Goal: Task Accomplishment & Management: Complete application form

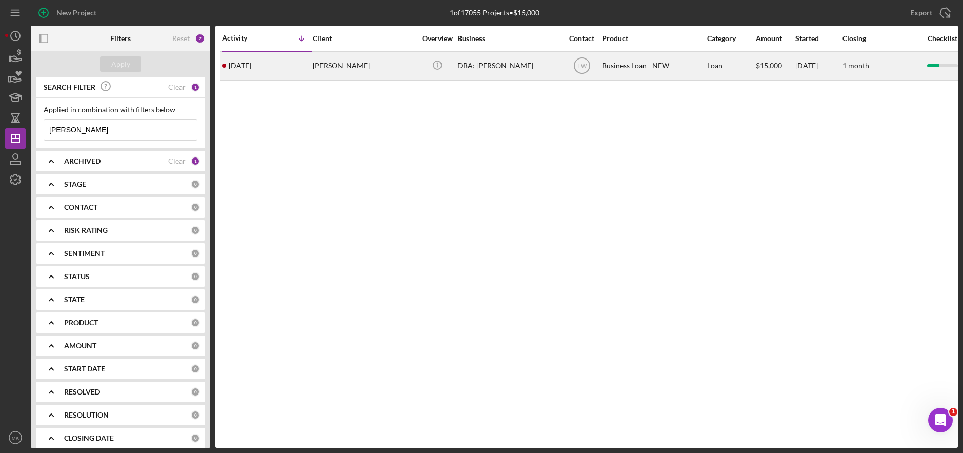
click at [345, 64] on div "[PERSON_NAME]" at bounding box center [364, 65] width 103 height 27
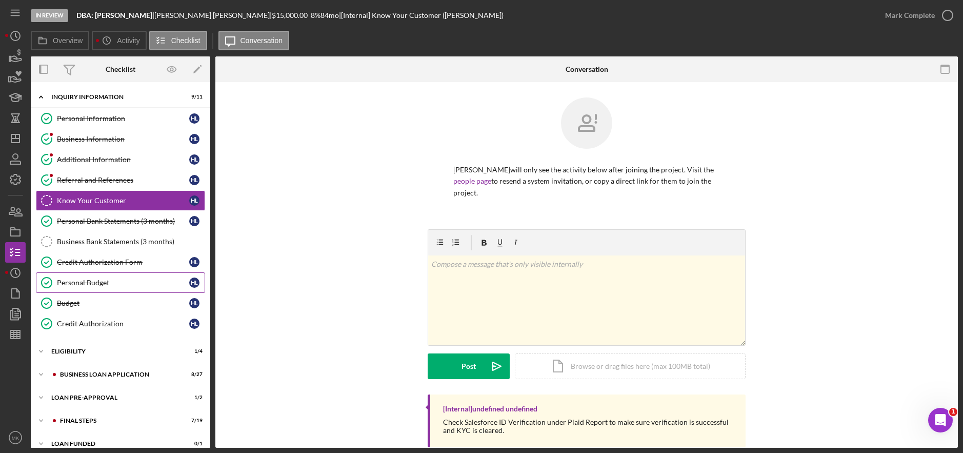
scroll to position [12, 0]
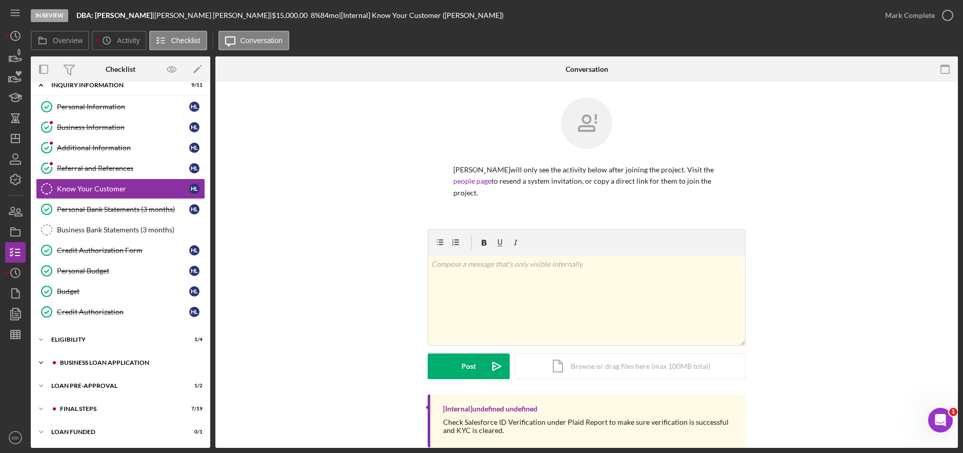
click at [87, 359] on div "Icon/Expander BUSINESS LOAN APPLICATION 8 / 27" at bounding box center [120, 362] width 179 height 21
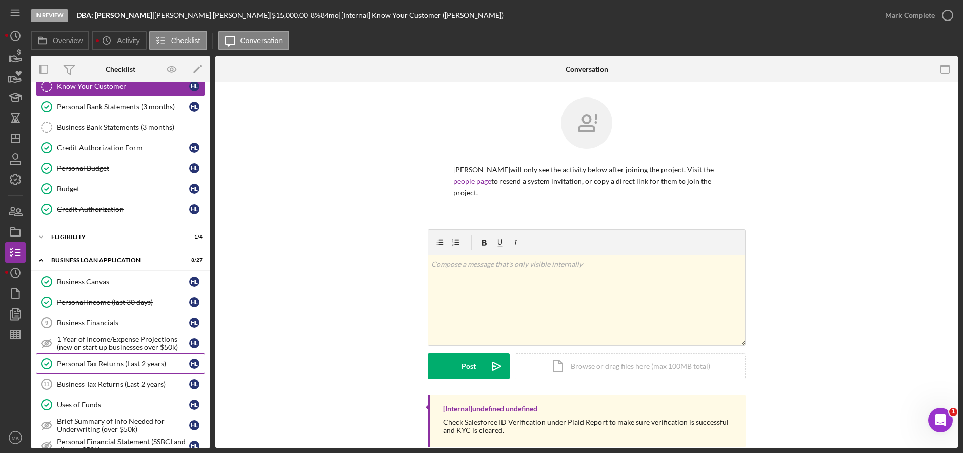
scroll to position [166, 0]
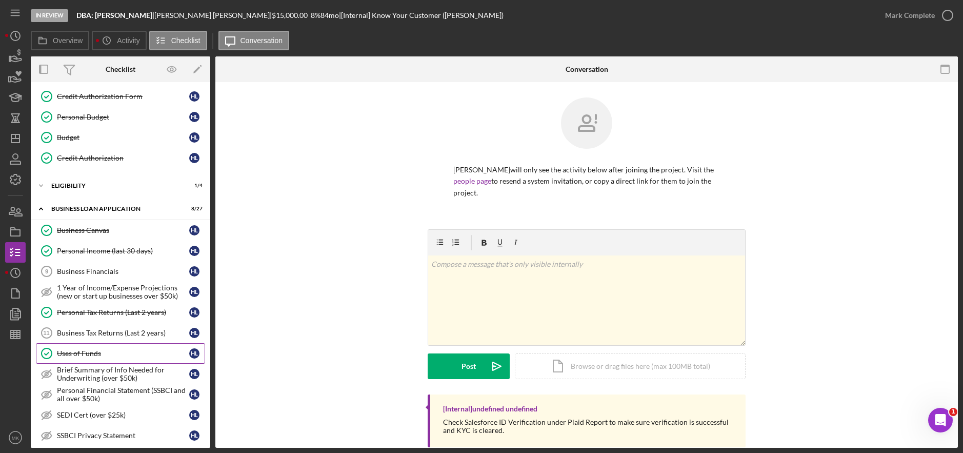
click at [94, 358] on link "Uses of Funds Uses of Funds H L" at bounding box center [120, 353] width 169 height 21
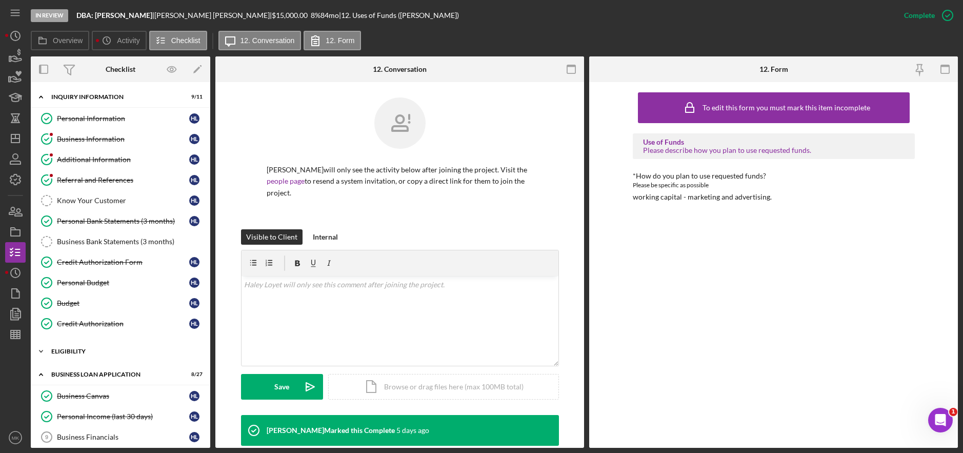
scroll to position [103, 0]
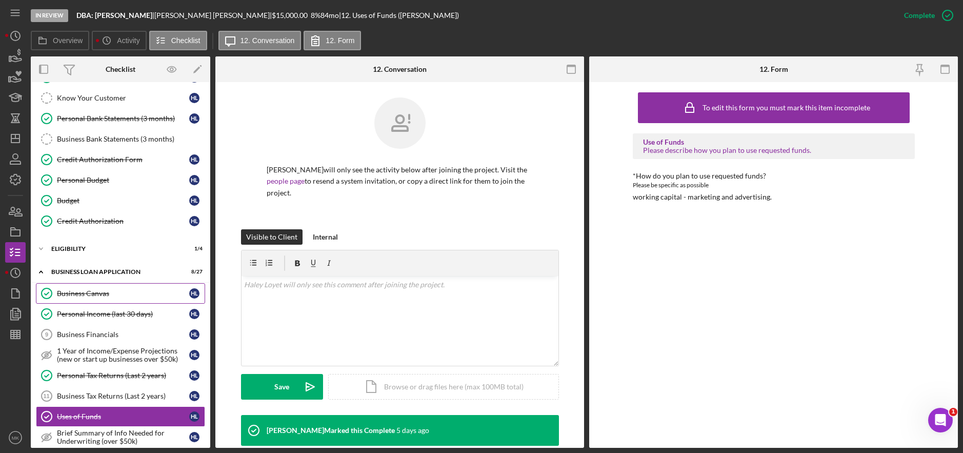
click at [94, 299] on link "Business Canvas Business Canvas H L" at bounding box center [120, 293] width 169 height 21
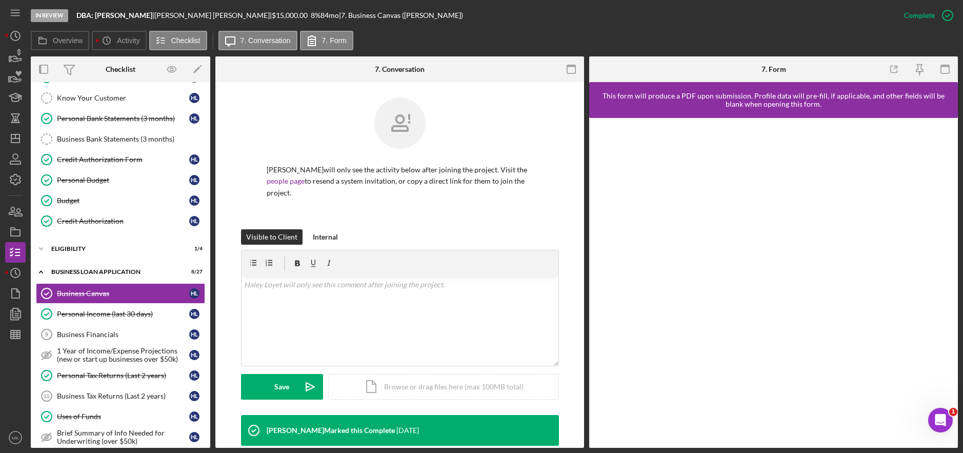
scroll to position [226, 0]
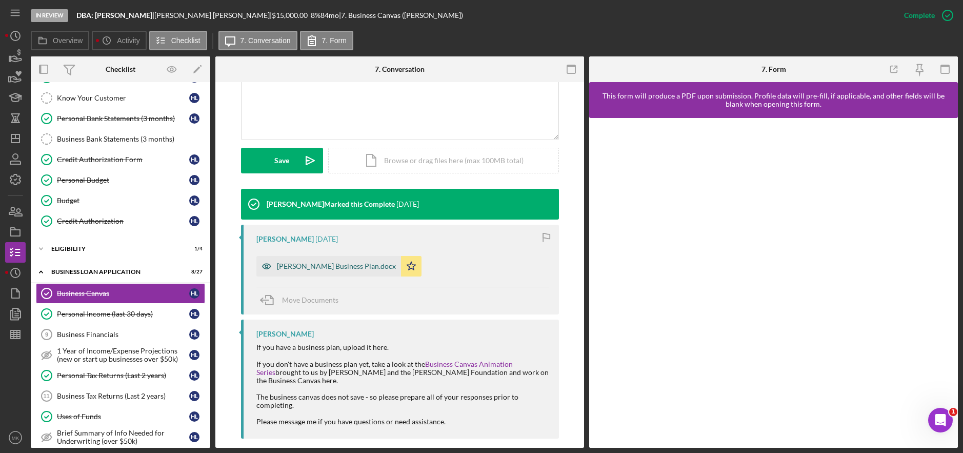
click at [317, 262] on div "[PERSON_NAME] Business Plan.docx" at bounding box center [336, 266] width 119 height 8
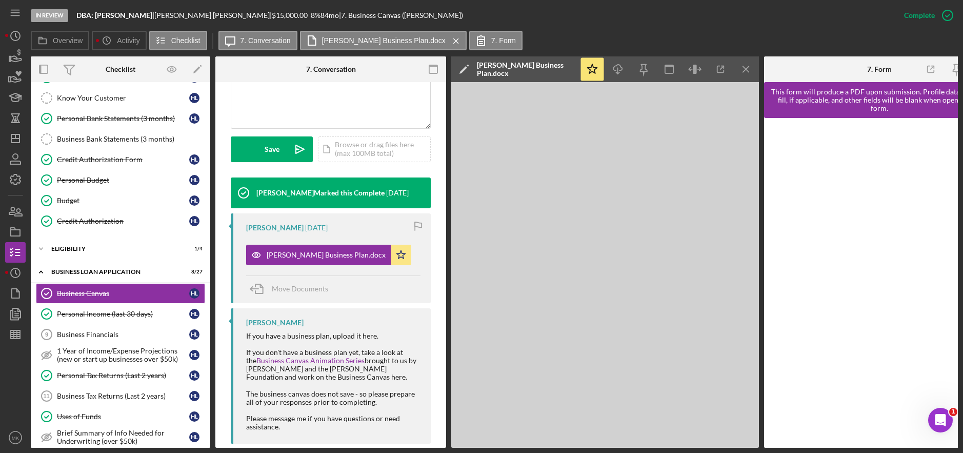
scroll to position [0, 0]
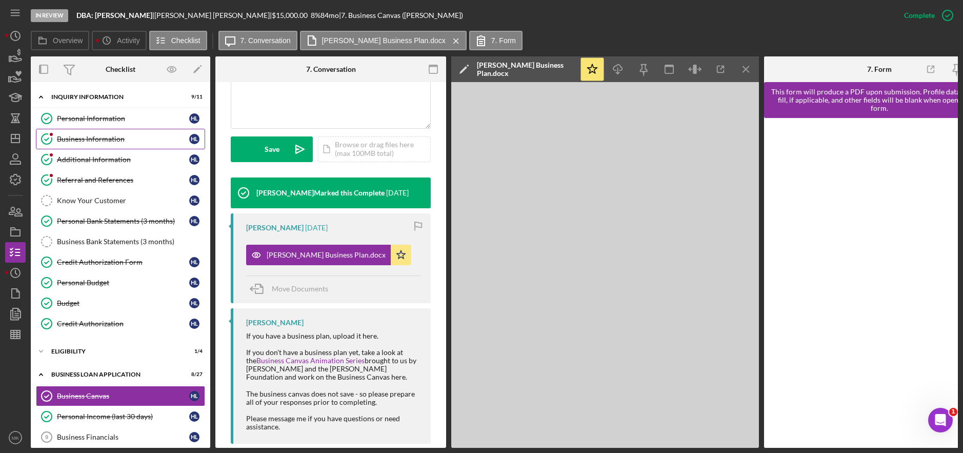
click at [104, 145] on link "Business Information Business Information H L" at bounding box center [120, 139] width 169 height 21
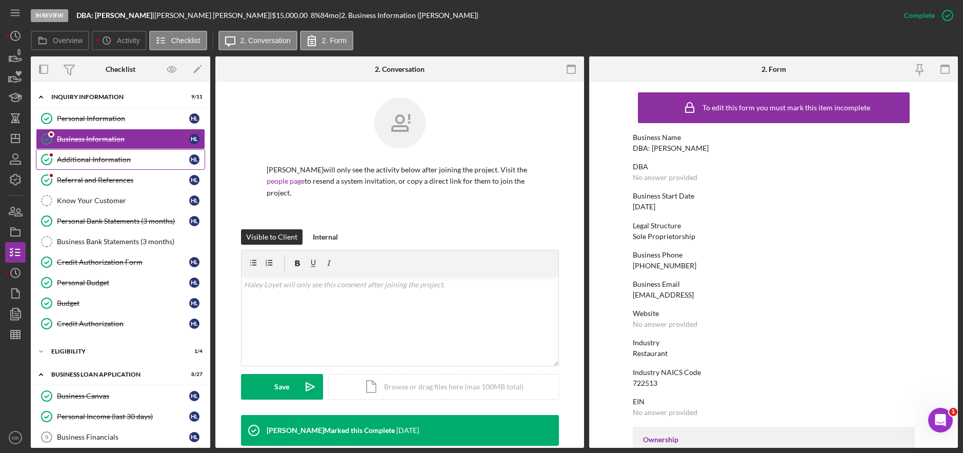
click at [89, 150] on link "Additional Information Additional Information H L" at bounding box center [120, 159] width 169 height 21
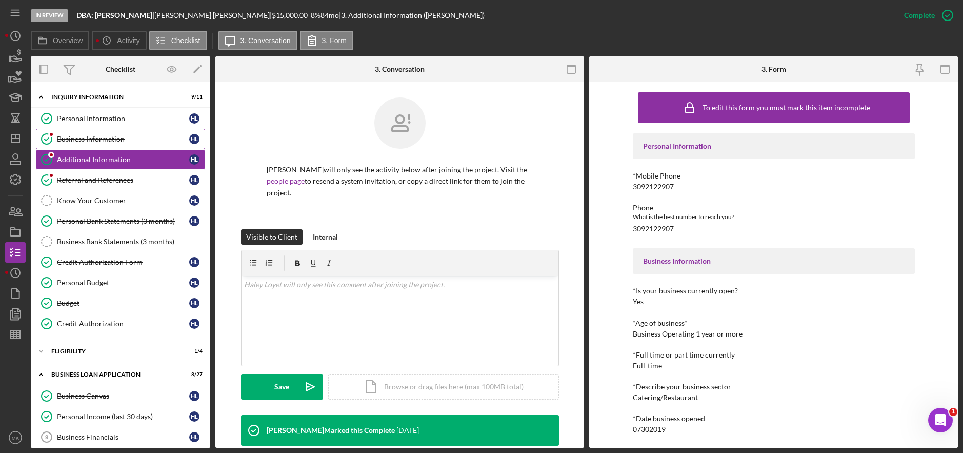
click at [107, 137] on div "Business Information" at bounding box center [123, 139] width 132 height 8
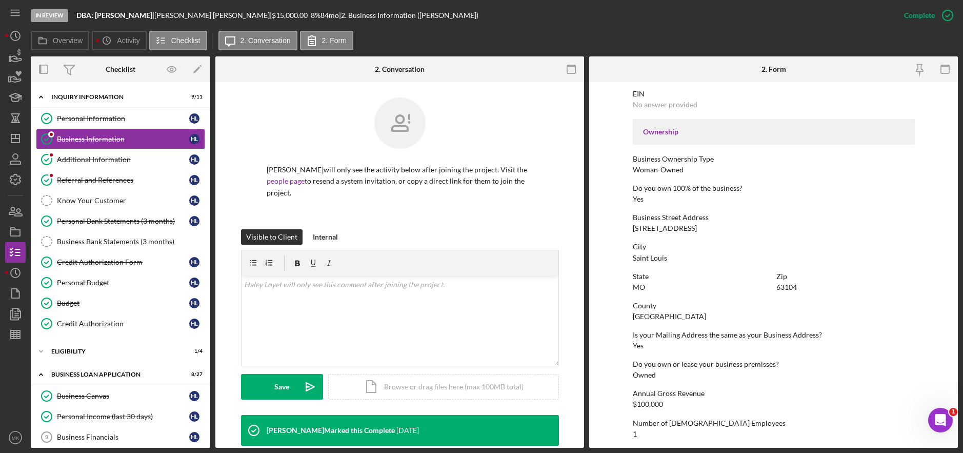
scroll to position [408, 0]
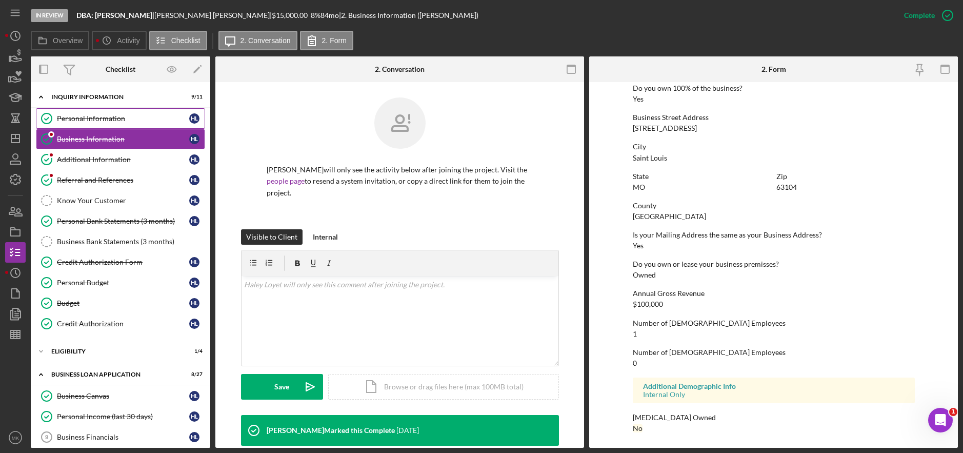
click at [86, 111] on link "Personal Information Personal Information H L" at bounding box center [120, 118] width 169 height 21
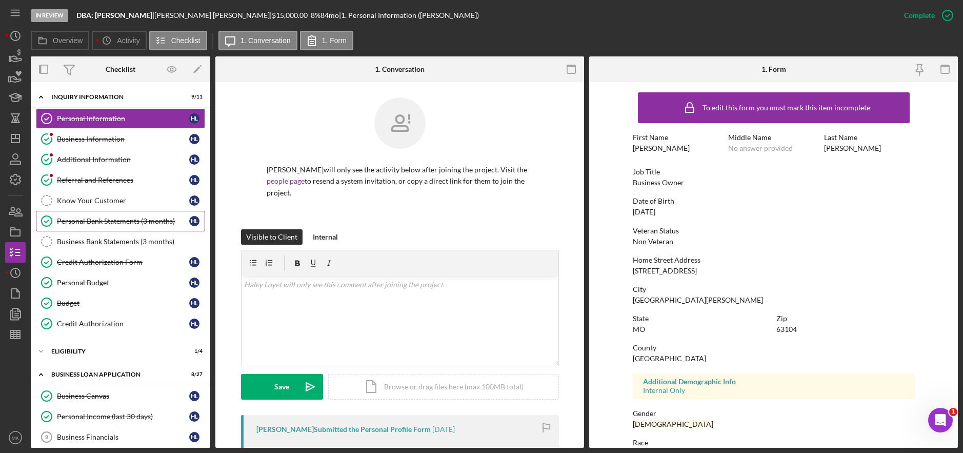
click at [112, 217] on div "Personal Bank Statements (3 months)" at bounding box center [123, 221] width 132 height 8
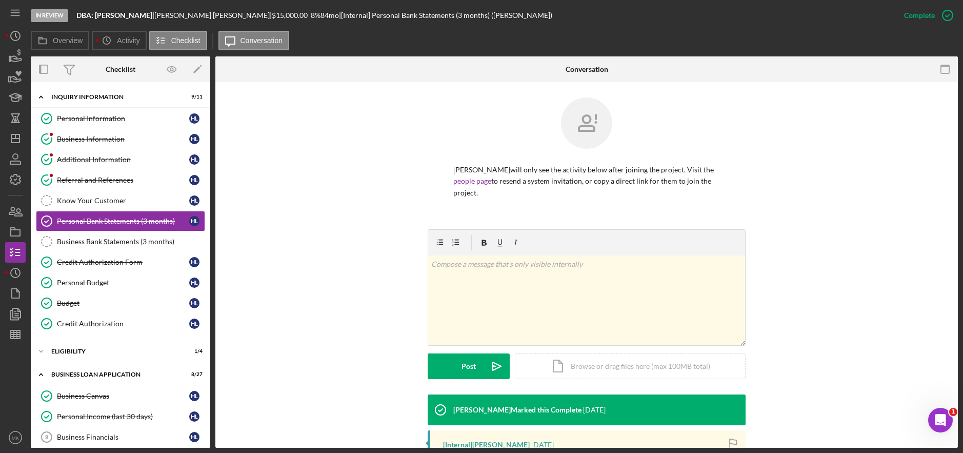
scroll to position [193, 0]
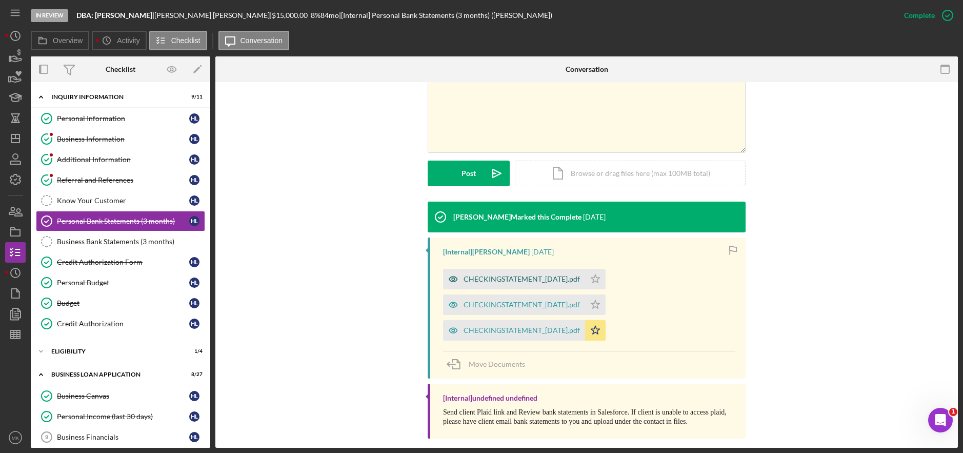
click at [529, 275] on div "CHECKINGSTATEMENT_[DATE].pdf" at bounding box center [521, 279] width 116 height 8
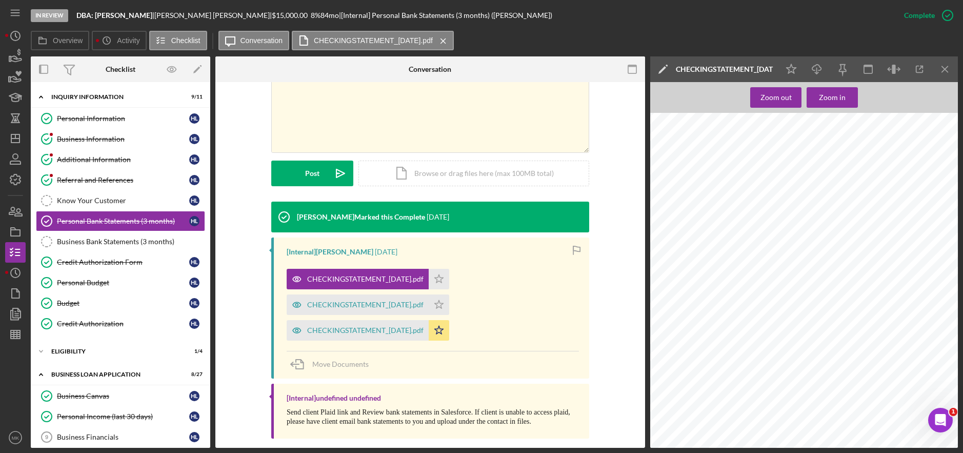
scroll to position [615, 0]
click at [422, 320] on div "CHECKINGSTATEMENT_[DATE].pdf" at bounding box center [358, 330] width 142 height 21
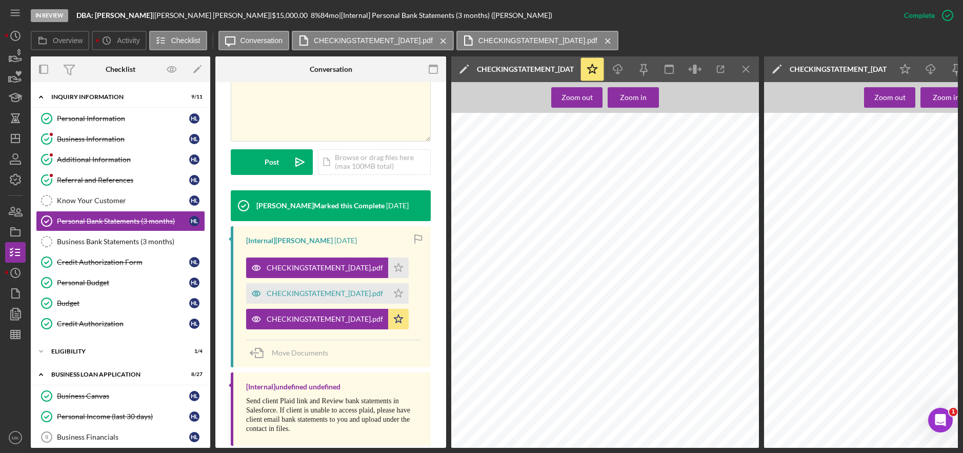
scroll to position [2112, 0]
click at [75, 250] on link "Business Bank Statements (3 months) Business Bank Statements (3 months)" at bounding box center [120, 241] width 169 height 21
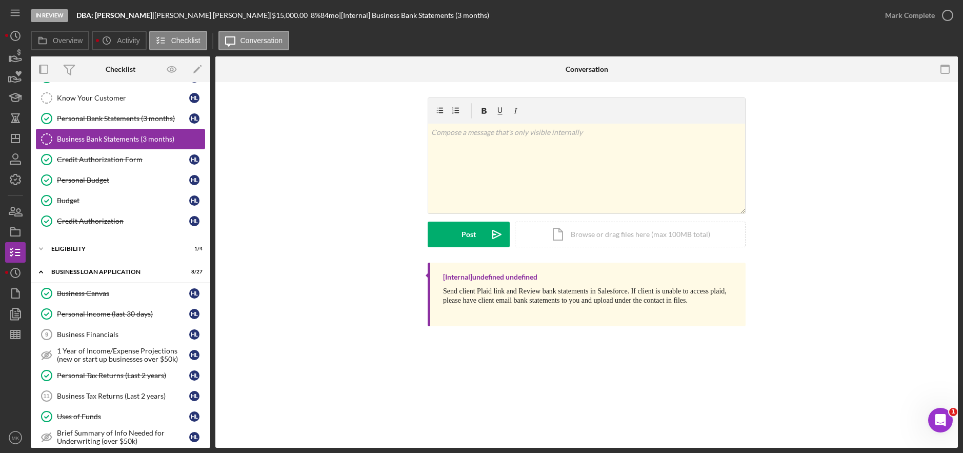
scroll to position [154, 0]
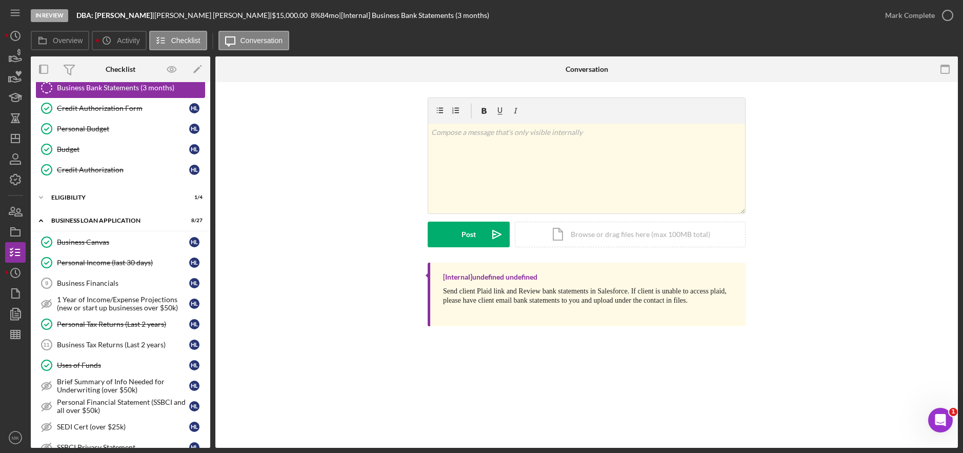
click at [75, 250] on link "Business Canvas Business Canvas H L" at bounding box center [120, 242] width 169 height 21
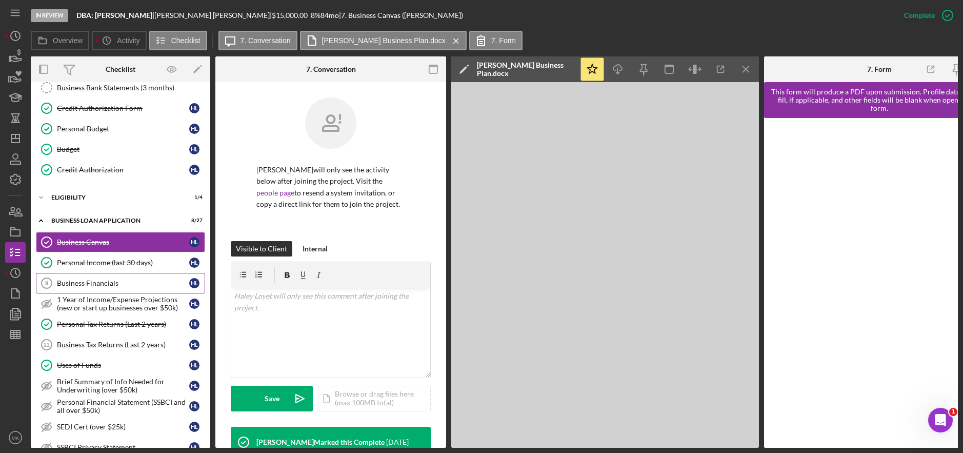
click at [152, 282] on div "Business Financials" at bounding box center [123, 283] width 132 height 8
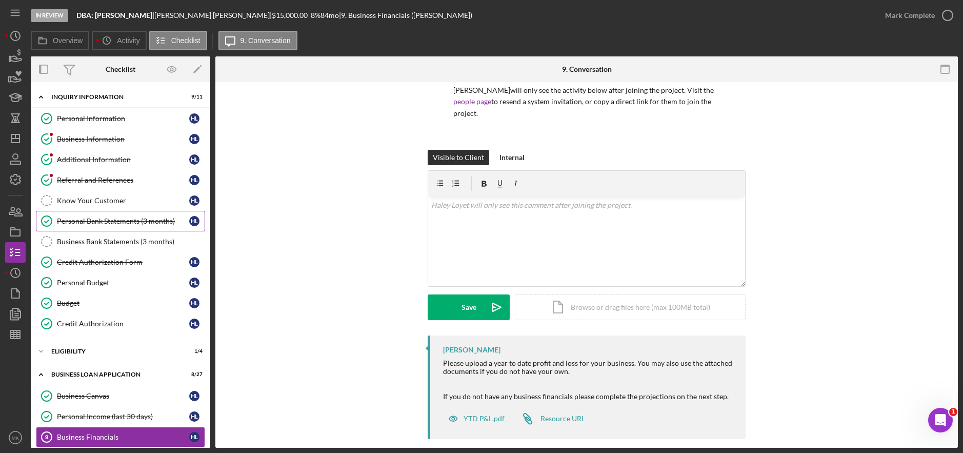
click at [158, 220] on div "Personal Bank Statements (3 months)" at bounding box center [123, 221] width 132 height 8
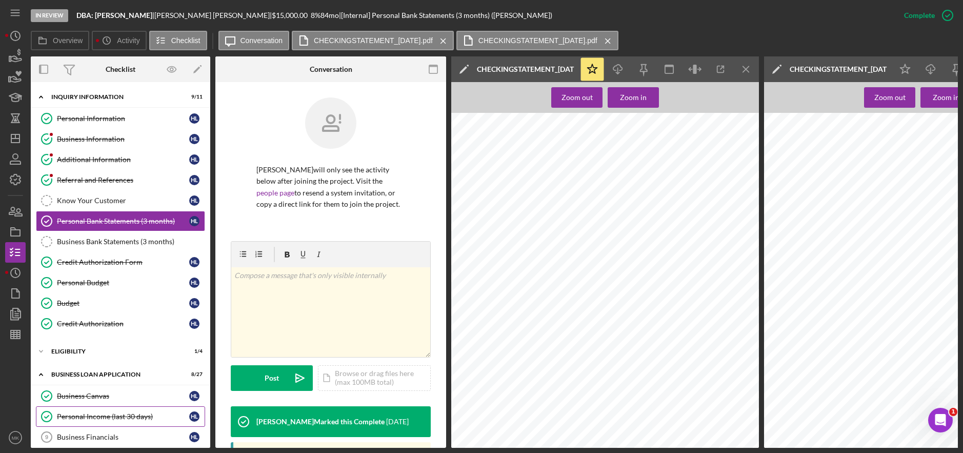
click at [131, 414] on div "Personal Income (last 30 days)" at bounding box center [123, 416] width 132 height 8
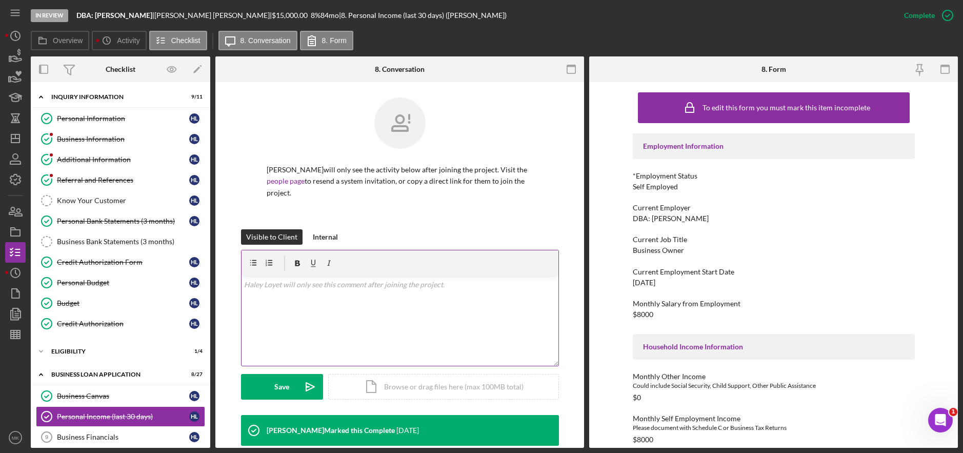
scroll to position [154, 0]
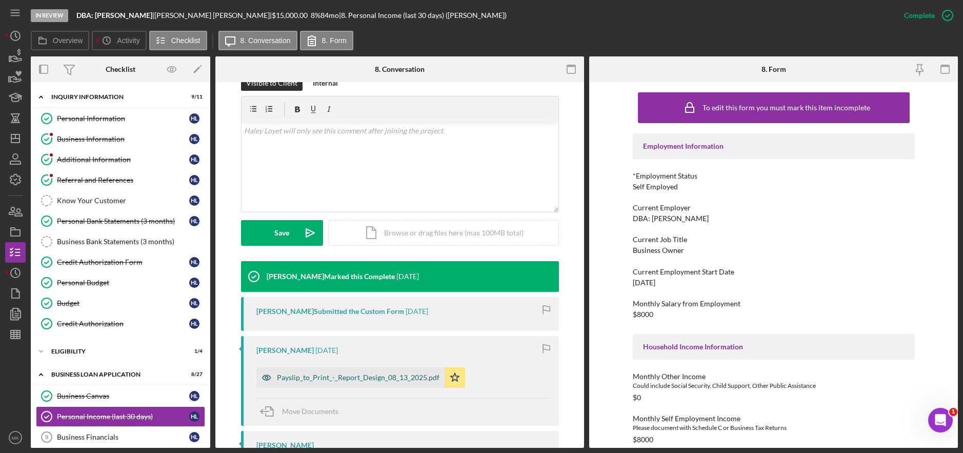
click at [414, 373] on div "Payslip_to_Print_-_Report_Design_08_13_2025.pdf" at bounding box center [350, 377] width 188 height 21
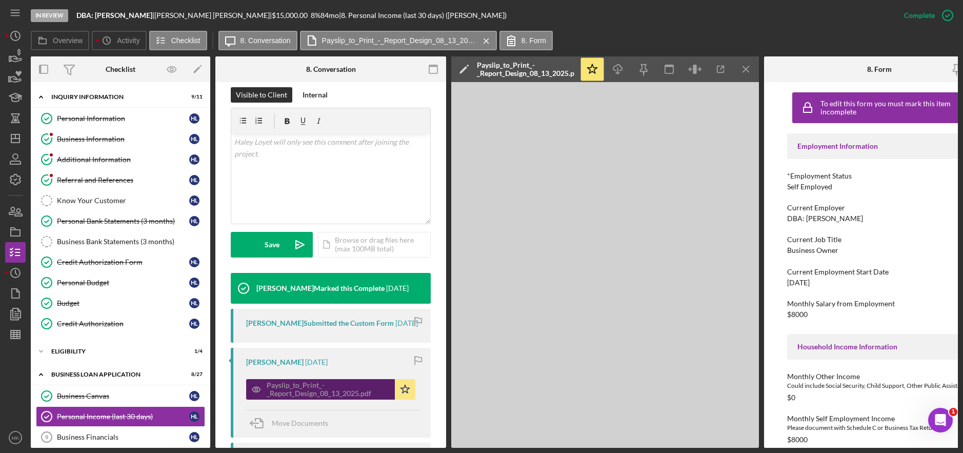
scroll to position [177, 0]
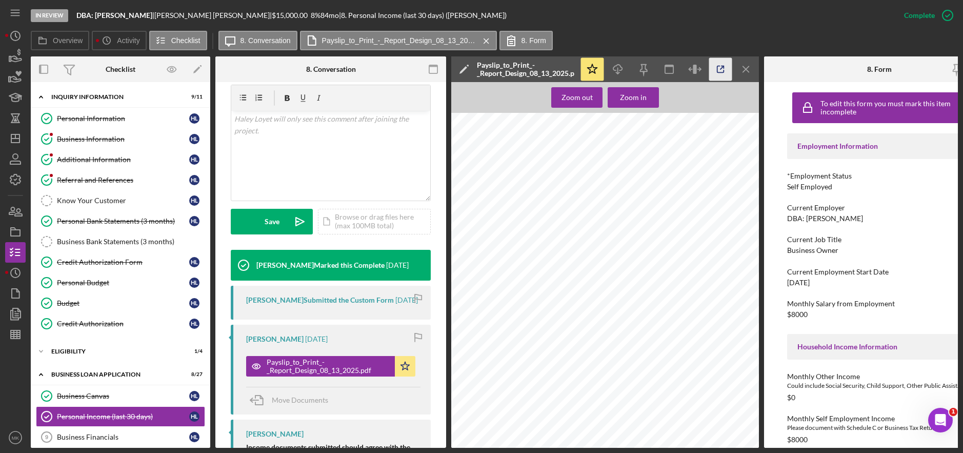
click at [712, 69] on icon "button" at bounding box center [720, 69] width 23 height 23
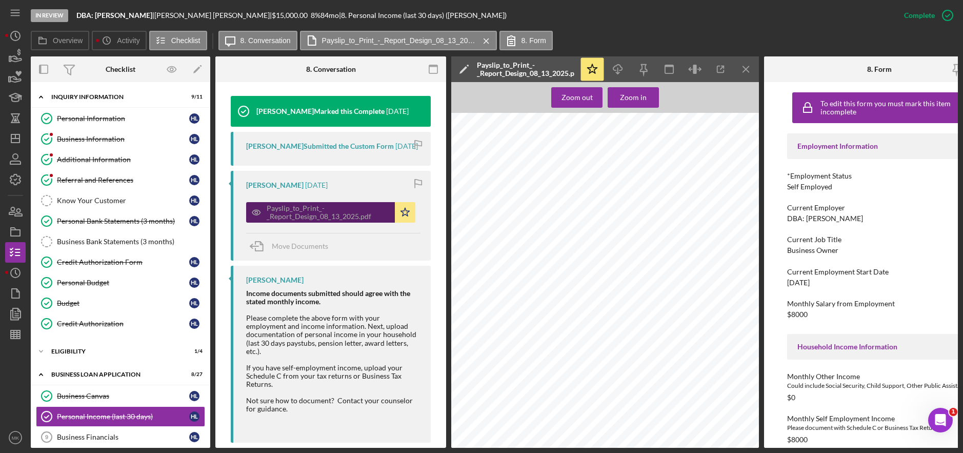
scroll to position [357, 0]
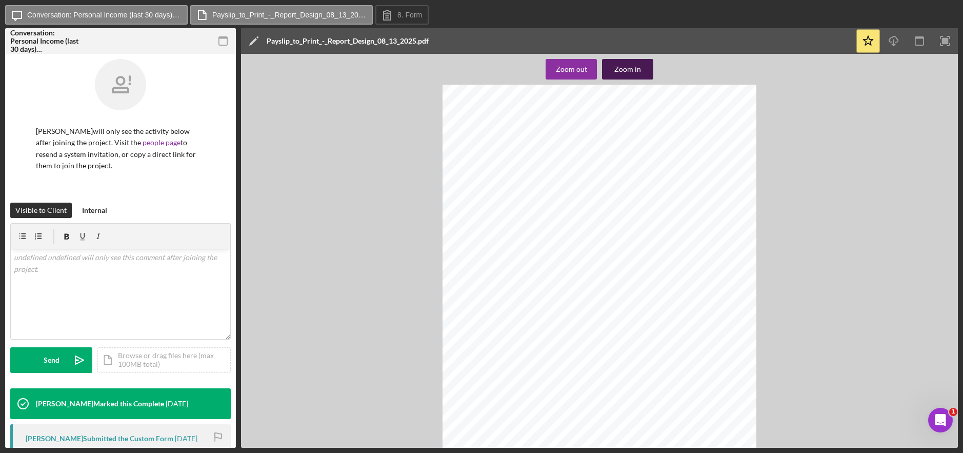
click at [637, 67] on div "Zoom in" at bounding box center [627, 69] width 27 height 21
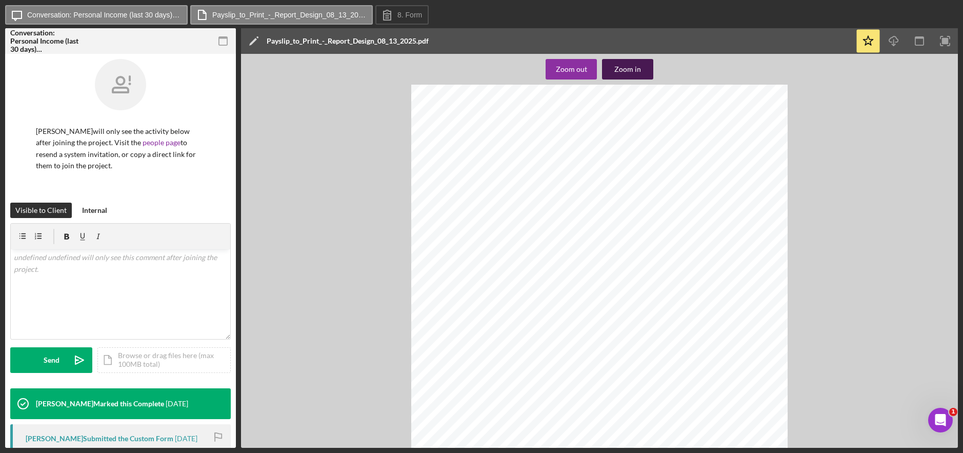
click at [637, 67] on div "Zoom in" at bounding box center [627, 69] width 27 height 21
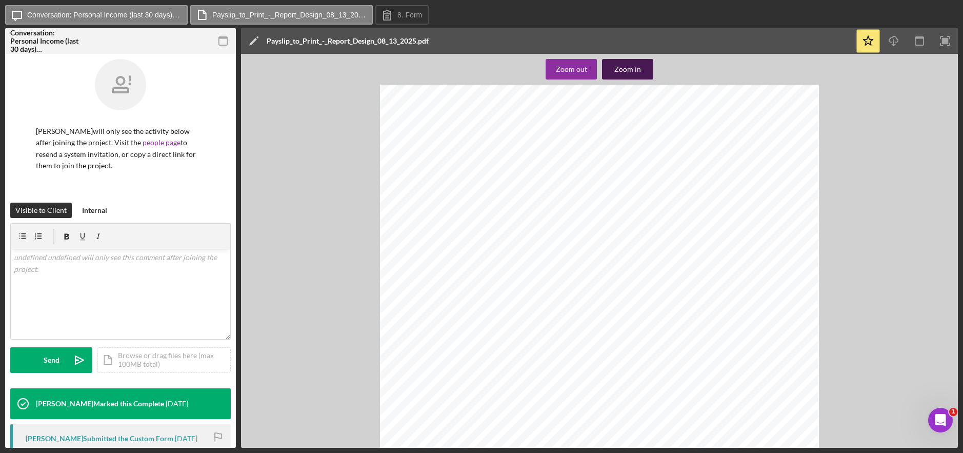
click at [637, 67] on div "Zoom in" at bounding box center [627, 69] width 27 height 21
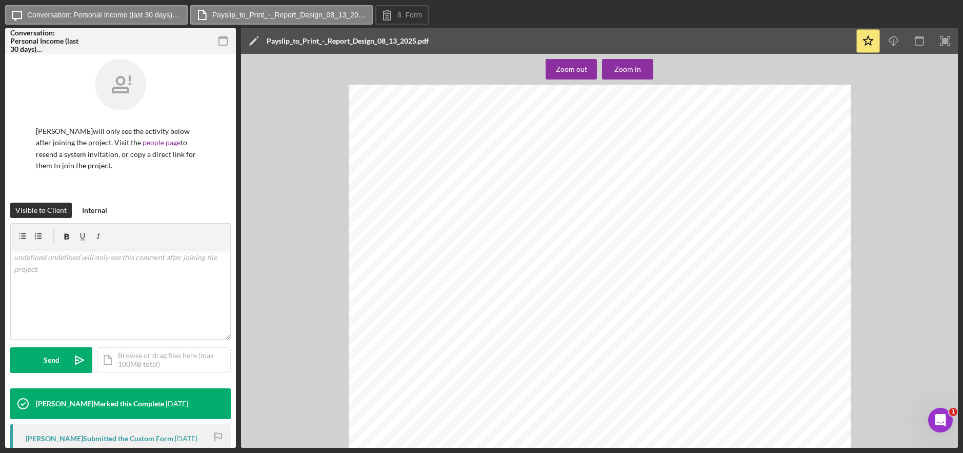
scroll to position [287, 0]
